Goal: Communication & Community: Answer question/provide support

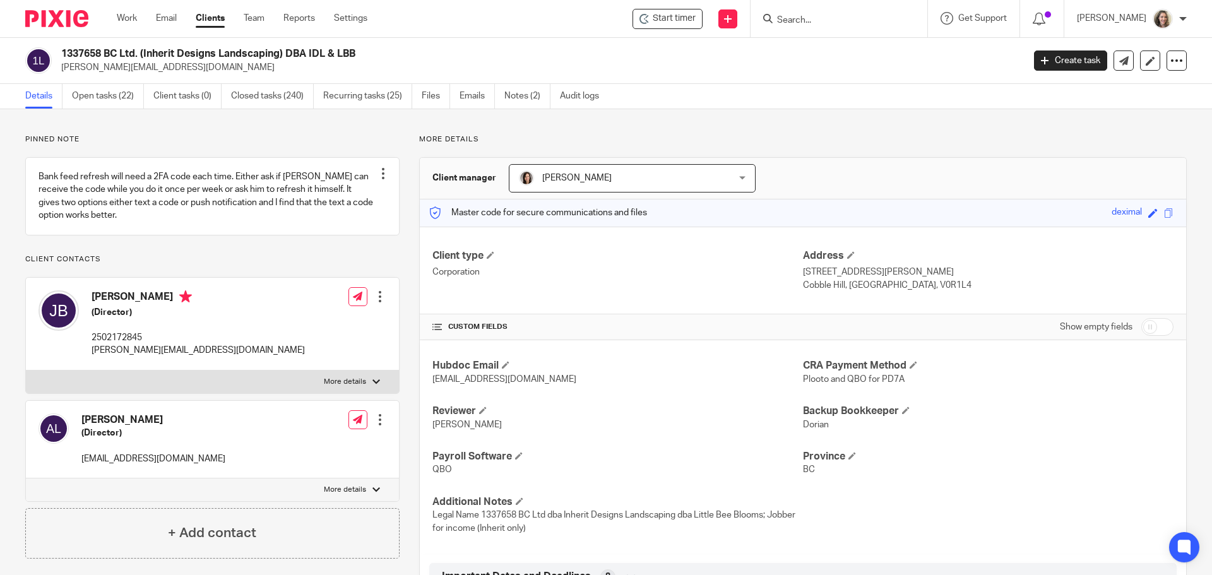
click at [851, 18] on input "Search" at bounding box center [833, 20] width 114 height 11
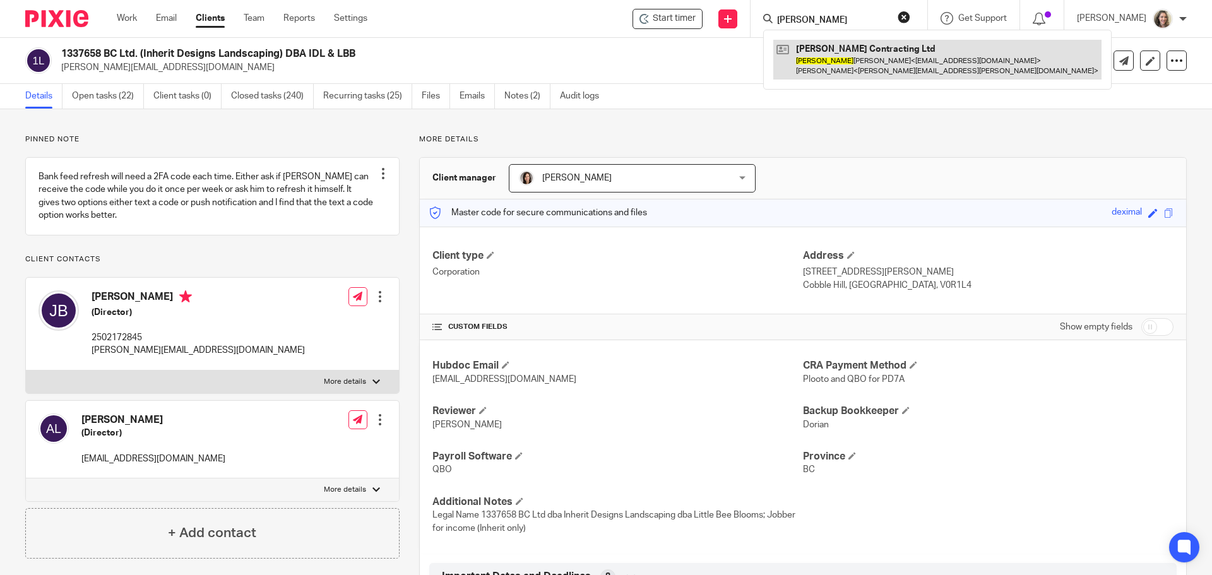
type input "amanda"
click at [854, 55] on link at bounding box center [938, 59] width 328 height 39
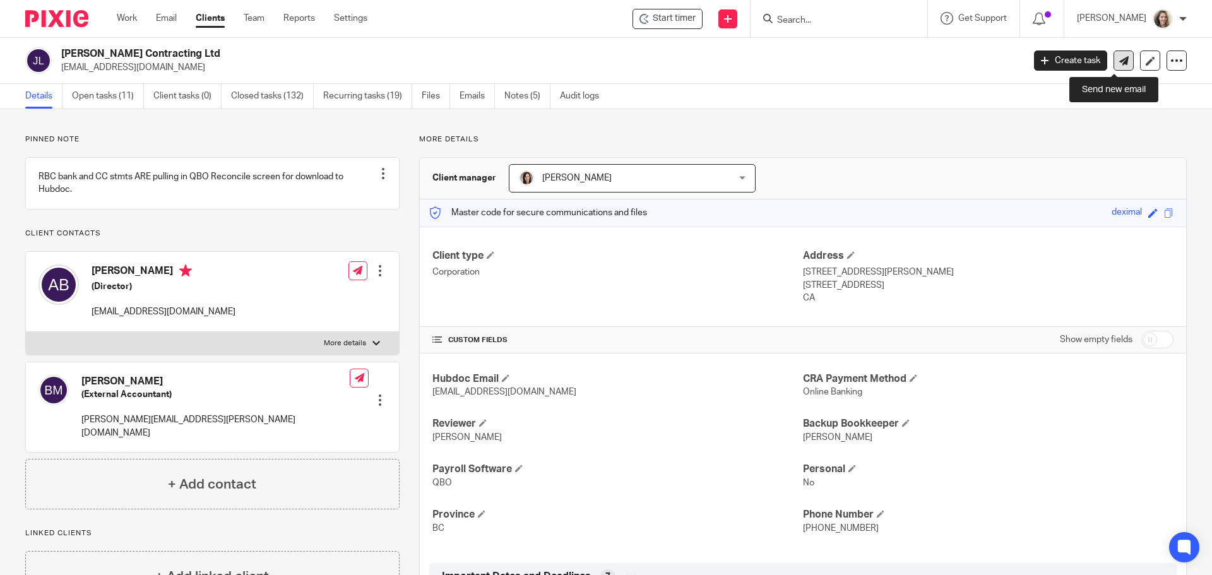
click at [1120, 62] on icon at bounding box center [1124, 60] width 9 height 9
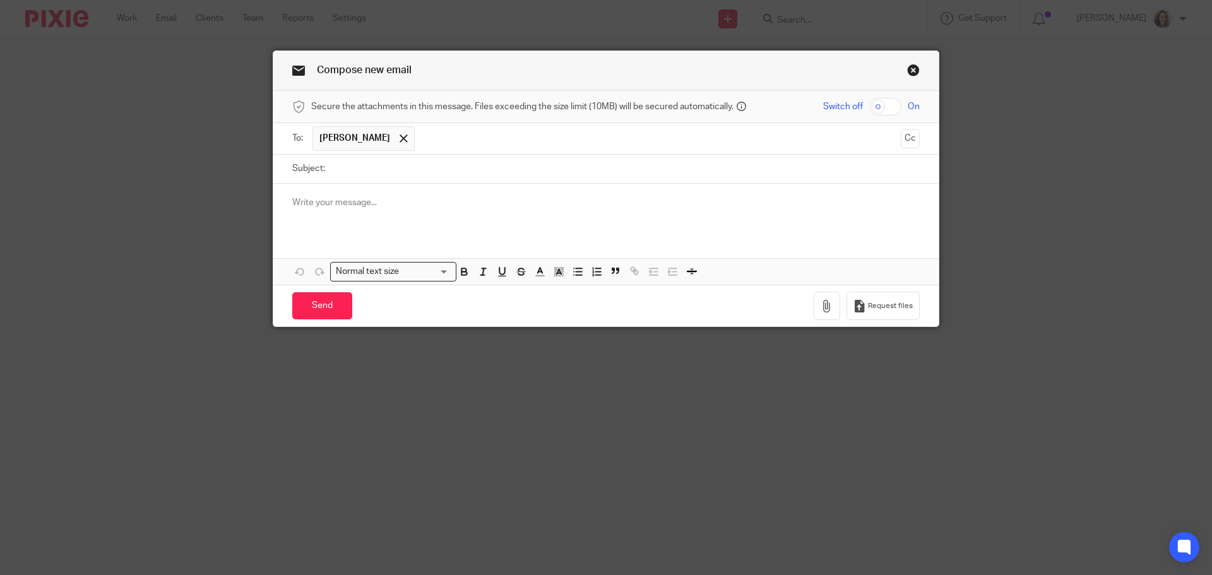
click at [437, 135] on input "text" at bounding box center [658, 138] width 474 height 25
click at [415, 173] on input "Subject:" at bounding box center [626, 169] width 589 height 28
type input "tagging in hubdoc"
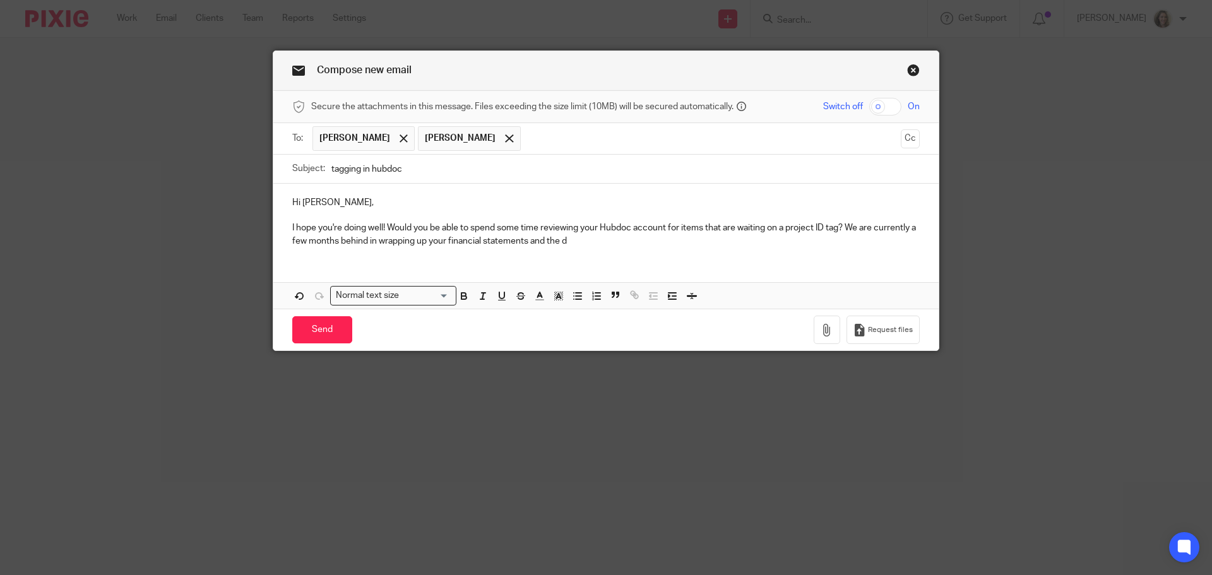
click at [332, 164] on input "tagging in hubdoc" at bounding box center [626, 169] width 589 height 28
type input "Tagging in hubdoc"
drag, startPoint x: 575, startPoint y: 242, endPoint x: 548, endPoint y: 239, distance: 27.9
click at [548, 239] on p "I hope you're doing well! Would you be able to spend some time reviewing your H…" at bounding box center [606, 235] width 628 height 26
drag, startPoint x: 429, startPoint y: 239, endPoint x: 381, endPoint y: 237, distance: 48.7
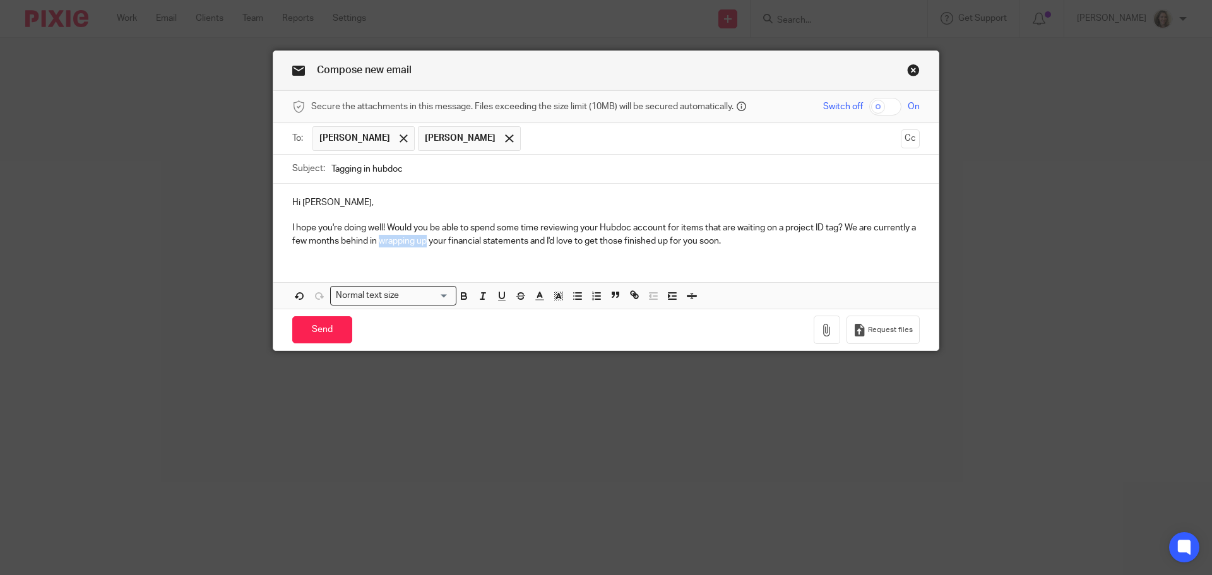
click at [381, 237] on p "I hope you're doing well! Would you be able to spend some time reviewing your H…" at bounding box center [606, 235] width 628 height 26
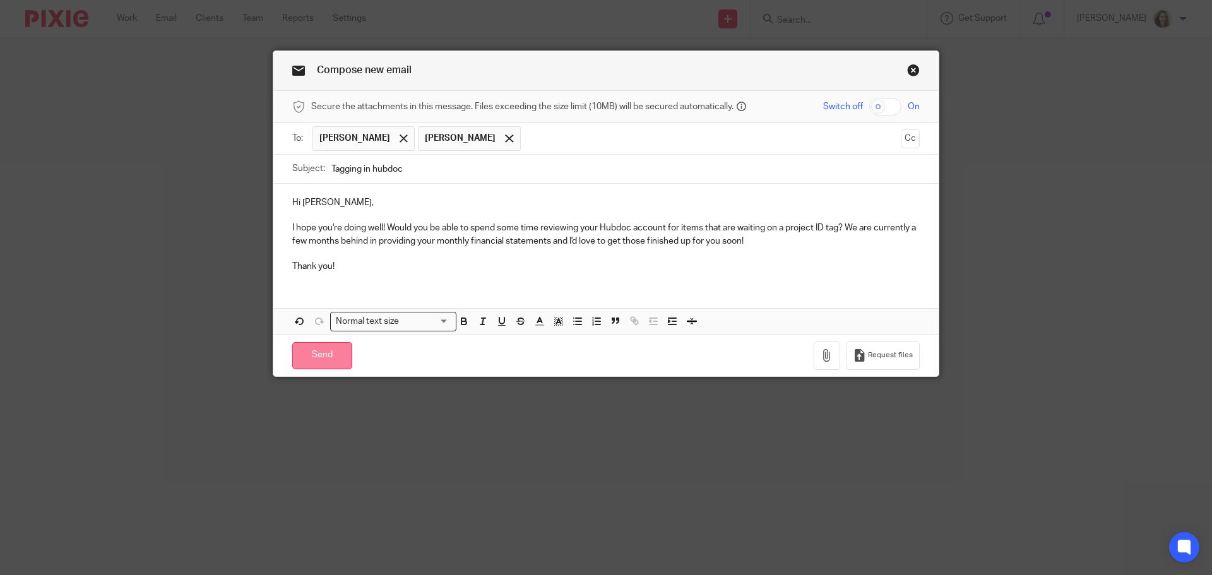
click at [318, 355] on input "Send" at bounding box center [322, 355] width 60 height 27
